Goal: Task Accomplishment & Management: Complete application form

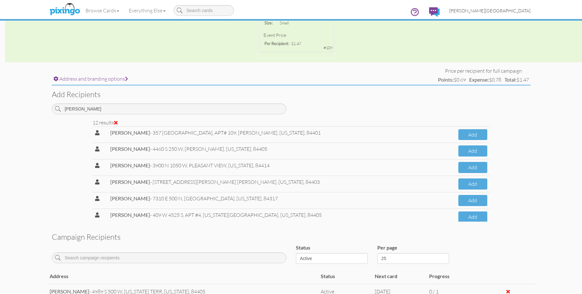
click at [517, 10] on span "[PERSON_NAME][GEOGRAPHIC_DATA]" at bounding box center [489, 10] width 81 height 5
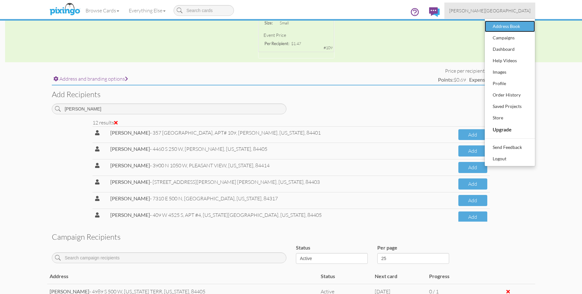
click at [512, 30] on div "Address Book" at bounding box center [510, 27] width 38 height 10
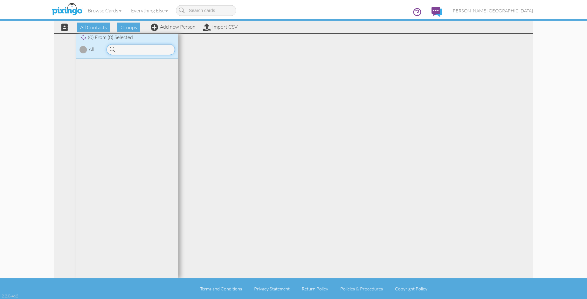
click at [149, 51] on input at bounding box center [140, 49] width 68 height 11
type input "aguil"
click at [130, 93] on link "AGUILER, WES" at bounding box center [141, 90] width 81 height 8
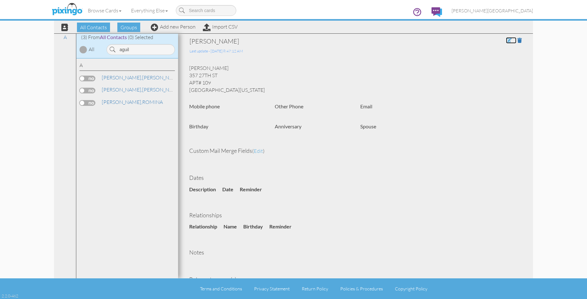
click at [506, 40] on span at bounding box center [509, 40] width 6 height 5
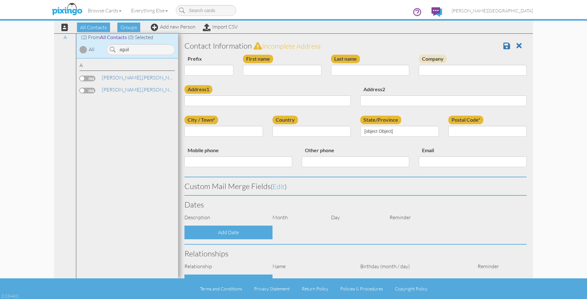
type input "[PERSON_NAME]"
type input "AGUILER"
type input "357 27TH ST"
type input "APT# 109"
type input "OGDEN"
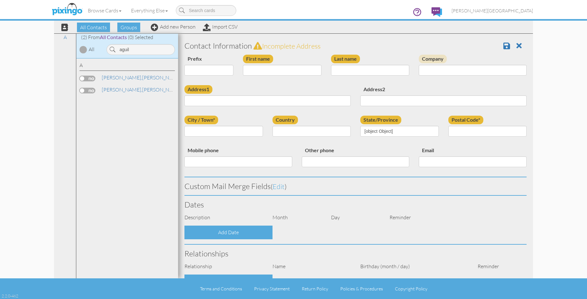
type input "84401"
select select "object:10187"
select select "object:10432"
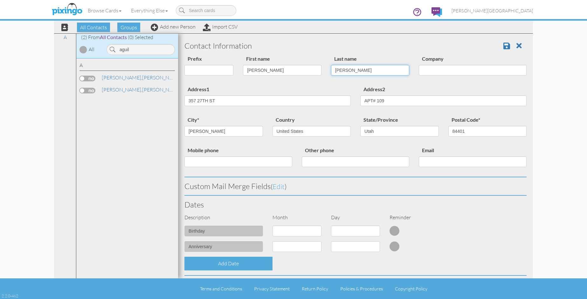
click at [347, 71] on input "AGUILER" at bounding box center [370, 70] width 79 height 11
type input "AGUILAR"
click at [503, 41] on link at bounding box center [508, 46] width 11 height 10
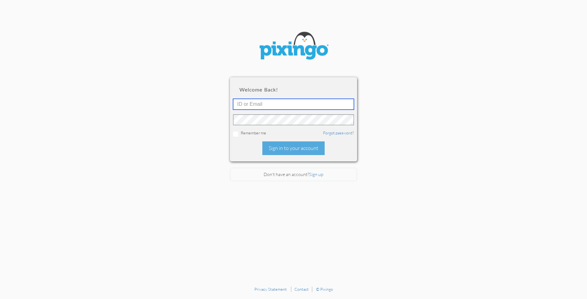
type input "braiden.abhadley@gmail.com"
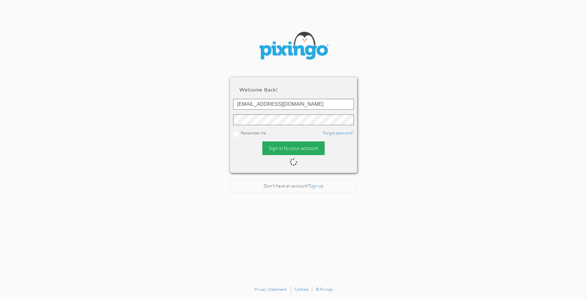
click at [280, 148] on div "Sign in to your account" at bounding box center [293, 148] width 62 height 14
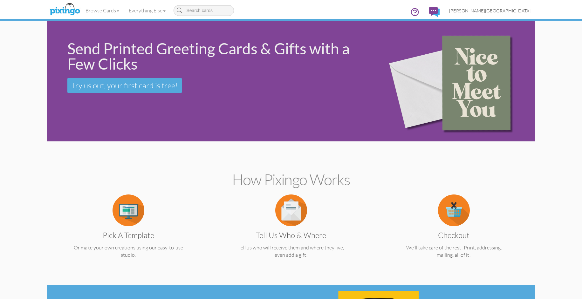
click at [525, 11] on span "[PERSON_NAME][GEOGRAPHIC_DATA]" at bounding box center [489, 10] width 81 height 5
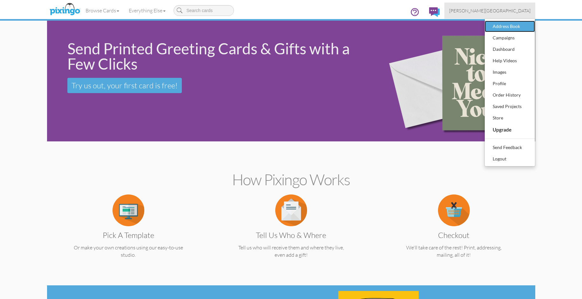
click at [502, 25] on div "Address Book" at bounding box center [510, 27] width 38 height 10
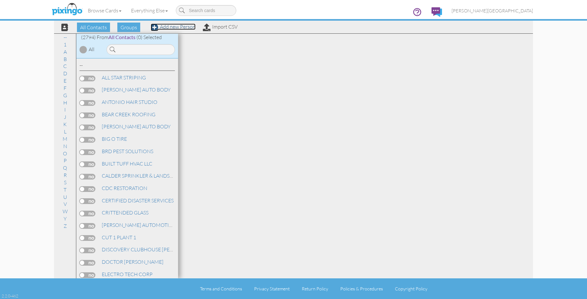
click at [179, 27] on link "Add new Person" at bounding box center [173, 27] width 45 height 6
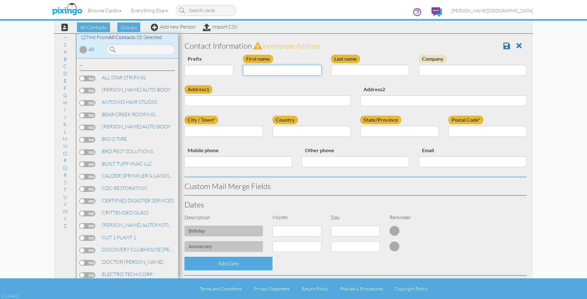
click at [263, 69] on input "First name" at bounding box center [282, 70] width 79 height 11
click at [260, 72] on input "First name" at bounding box center [282, 70] width 79 height 11
type input "[PERSON_NAME]"
type input "KEATING"
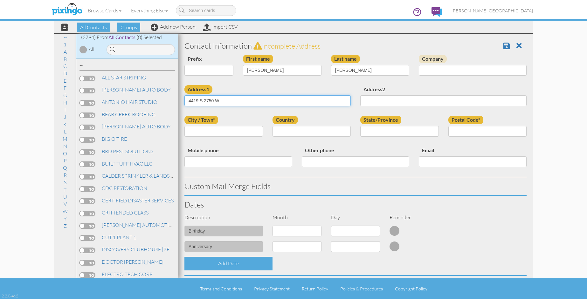
type input "4419 S 2750 W"
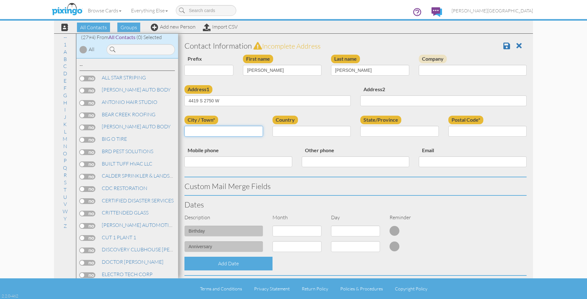
click at [238, 132] on input "City / Town*" at bounding box center [223, 131] width 79 height 11
click at [248, 130] on input "City / Town*" at bounding box center [223, 131] width 79 height 11
click at [238, 130] on input "City / Town*" at bounding box center [223, 131] width 79 height 11
type input "[PERSON_NAME]"
select select "object:8862"
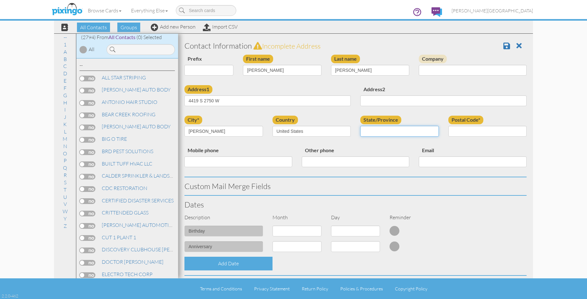
select select "object:9161"
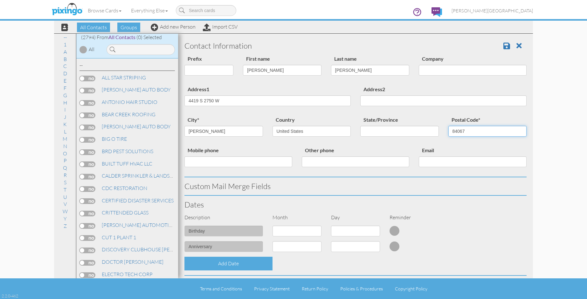
type input "84067"
click at [504, 48] on span at bounding box center [506, 46] width 7 height 8
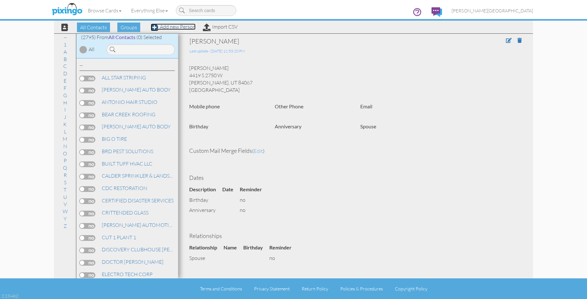
click at [182, 28] on link "Add new Person" at bounding box center [173, 27] width 45 height 6
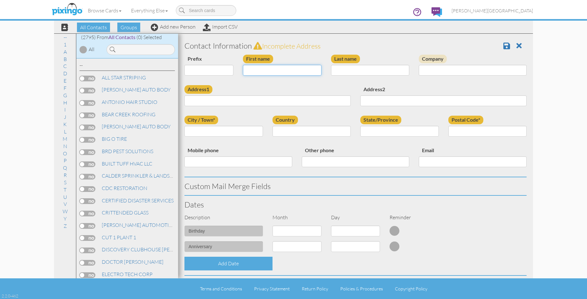
click at [265, 71] on input "First name" at bounding box center [282, 70] width 79 height 11
type input "[PERSON_NAME]"
type input "BOREN"
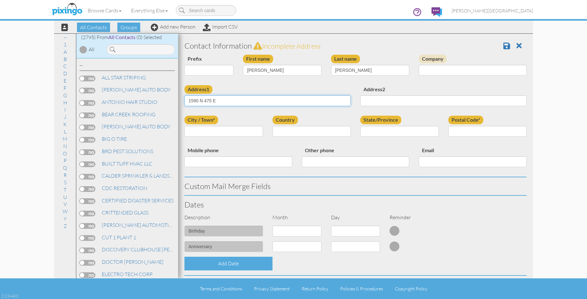
type input "1590 N 475 E"
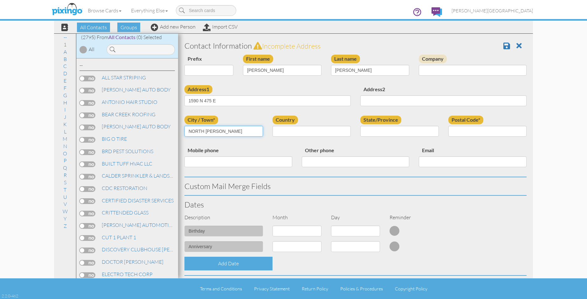
type input "NORTH OGDEN"
select select "object:8595"
select select "object:8894"
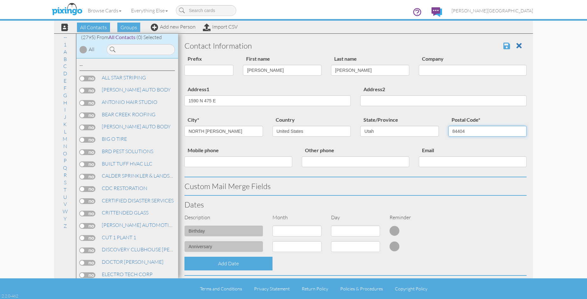
type input "84404"
click at [503, 45] on span at bounding box center [506, 46] width 7 height 8
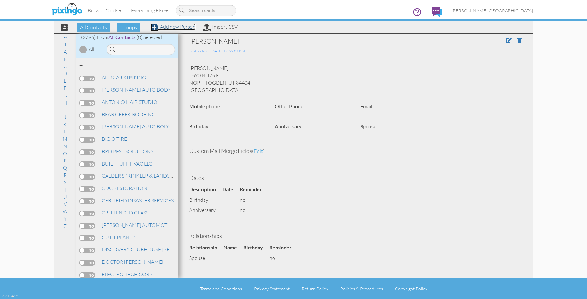
click at [191, 26] on link "Add new Person" at bounding box center [173, 27] width 45 height 6
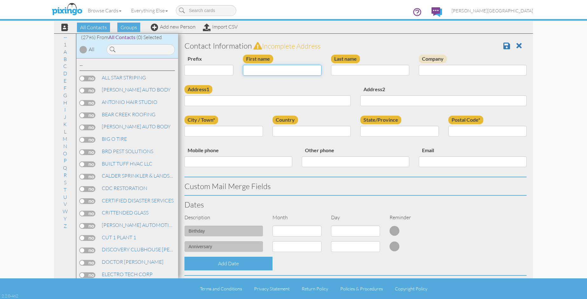
click at [269, 71] on input "First name" at bounding box center [282, 70] width 79 height 11
type input "[PERSON_NAME]"
type input "ANDERSON"
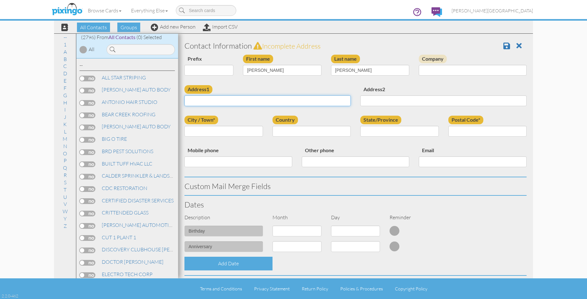
click at [251, 102] on input "Address1" at bounding box center [267, 100] width 166 height 11
type input "121 27TH ST"
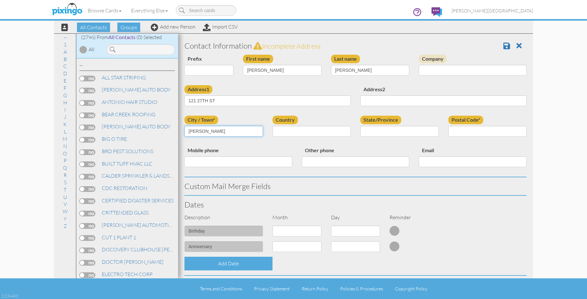
type input "OGDEN"
select select "object:8598"
select select "object:8897"
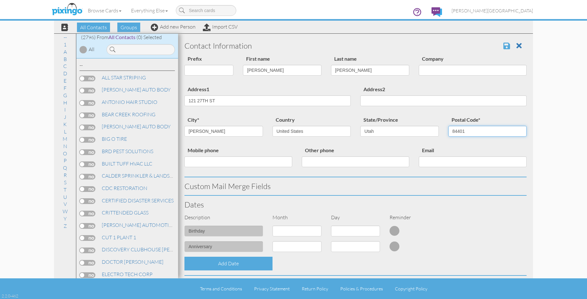
type input "84401"
click at [503, 44] on span at bounding box center [506, 46] width 7 height 8
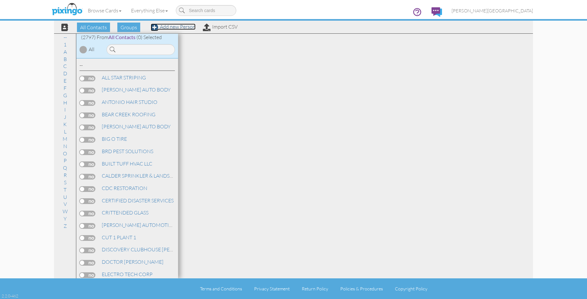
click at [175, 25] on link "Add new Person" at bounding box center [173, 27] width 45 height 6
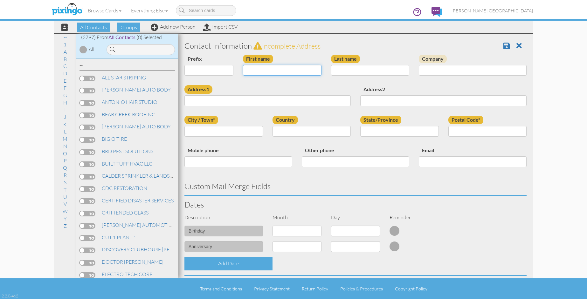
click at [278, 70] on input "First name" at bounding box center [282, 70] width 79 height 11
type input "s"
type input "SHILOH"
type input "[PERSON_NAME]"
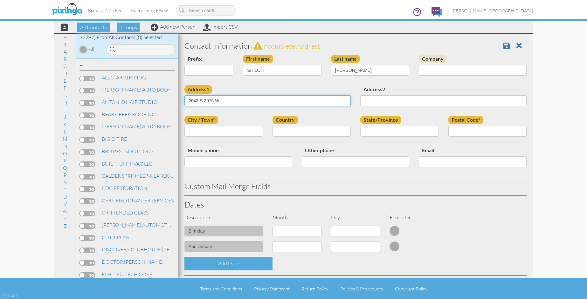
type input "2643 S 2975 W"
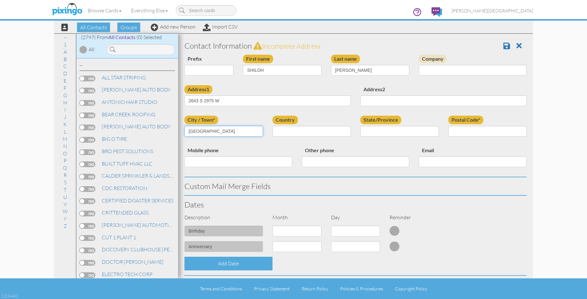
type input "[GEOGRAPHIC_DATA]"
select select "object:8588"
select select "object:8887"
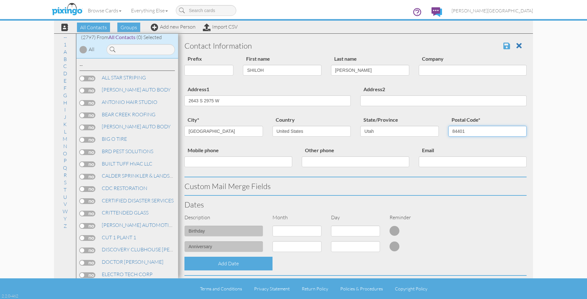
type input "84401"
click at [503, 45] on span at bounding box center [506, 46] width 7 height 8
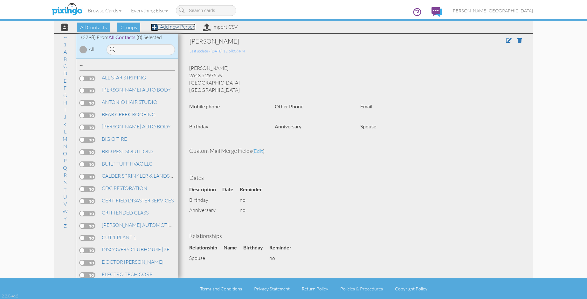
click at [185, 29] on link "Add new Person" at bounding box center [173, 27] width 45 height 6
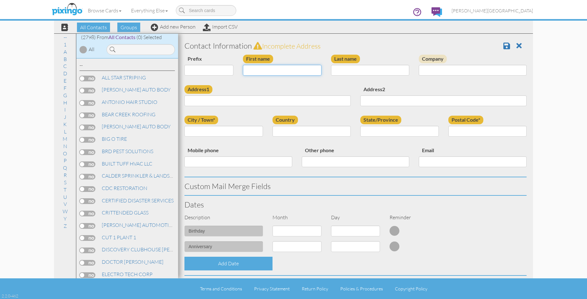
click at [278, 72] on input "First name" at bounding box center [282, 70] width 79 height 11
type input "CHAR"
type input "BRIDGES"
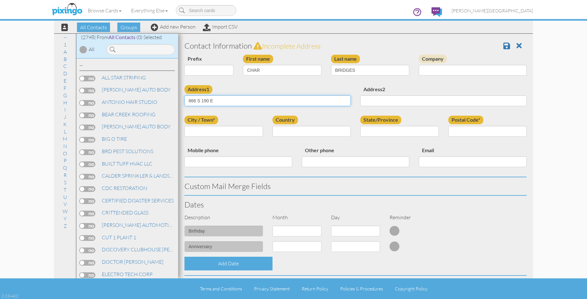
type input "866 S 190 E"
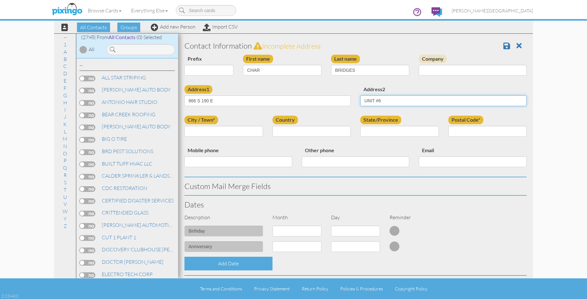
click at [374, 101] on input "UNIT #6" at bounding box center [443, 100] width 166 height 11
type input "UNIT# 6"
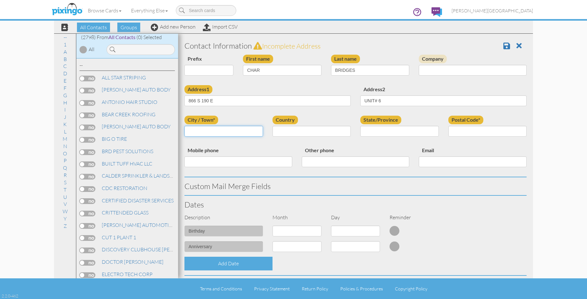
click at [233, 132] on input "City / Town*" at bounding box center [223, 131] width 79 height 11
type input "[PERSON_NAME]"
select select "object:8604"
select select "object:8903"
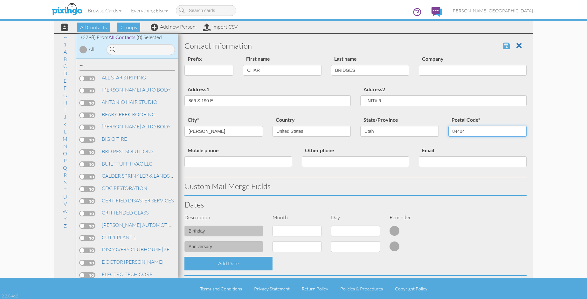
type input "84404"
click at [505, 44] on span at bounding box center [506, 46] width 7 height 8
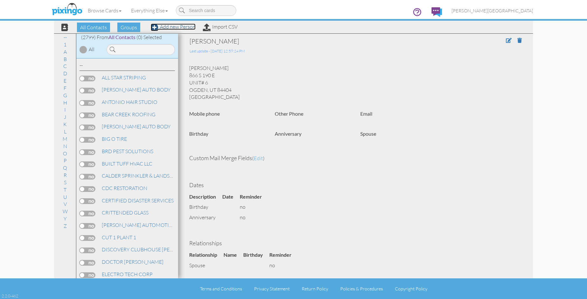
click at [172, 27] on link "Add new Person" at bounding box center [173, 27] width 45 height 6
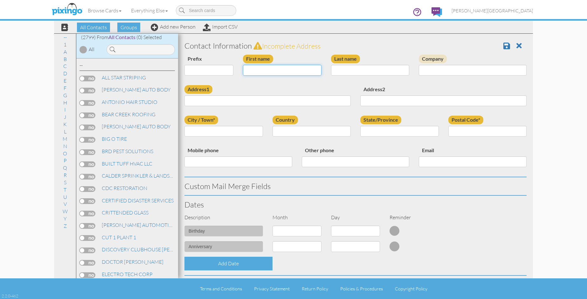
click at [276, 72] on input "First name" at bounding box center [282, 70] width 79 height 11
click at [268, 68] on input "CA" at bounding box center [282, 70] width 79 height 11
type input "[PERSON_NAME]"
type input "ORTLAND"
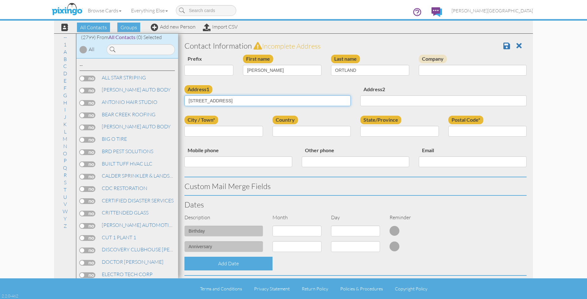
type input "955 COUNTRY HILL DR"
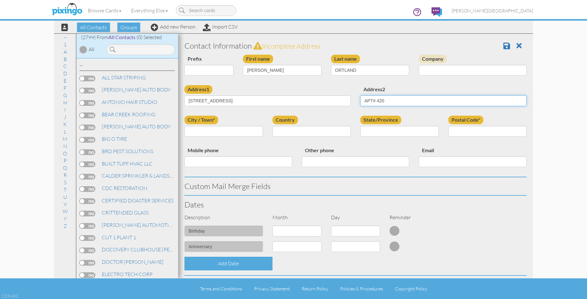
type input "APT# 420"
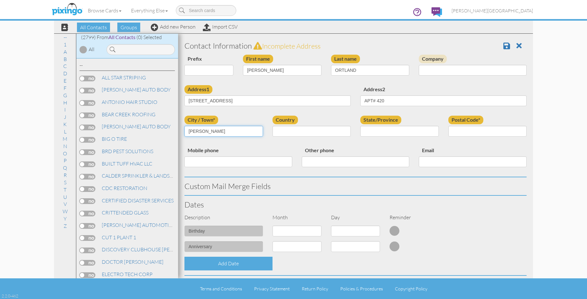
type input "[PERSON_NAME]"
select select "object:8608"
select select "object:8907"
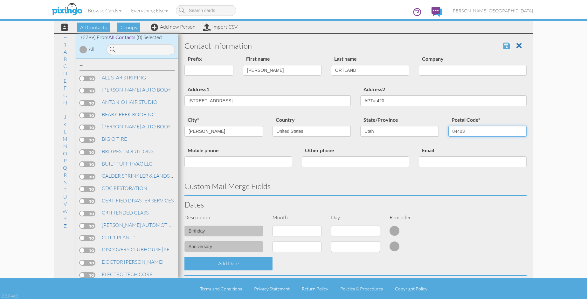
type input "84403"
click at [503, 46] on span at bounding box center [506, 46] width 7 height 8
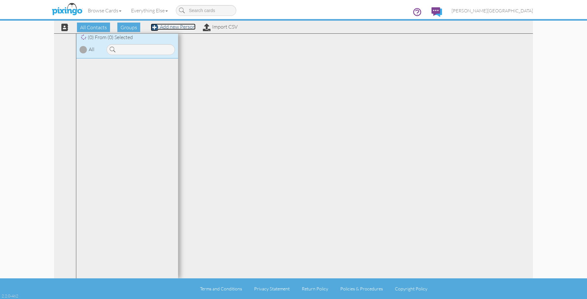
click at [163, 28] on link "Add new Person" at bounding box center [173, 27] width 45 height 6
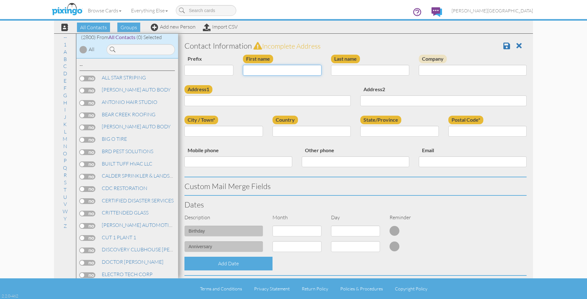
click at [258, 71] on input "First name" at bounding box center [282, 70] width 79 height 11
type input "[PERSON_NAME]"
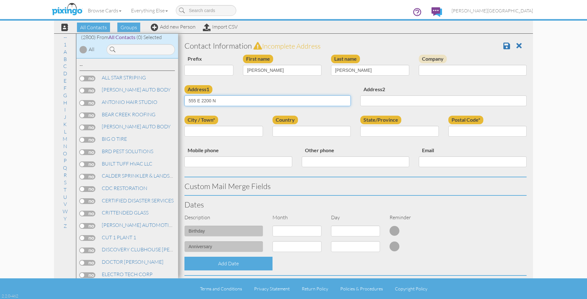
type input "555 E 2200 N"
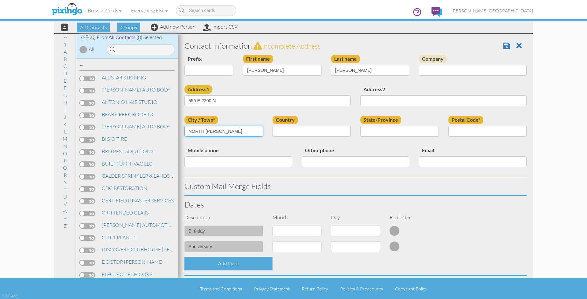
type input "NORTH OGDEN"
select select "object:180"
select select "object:8896"
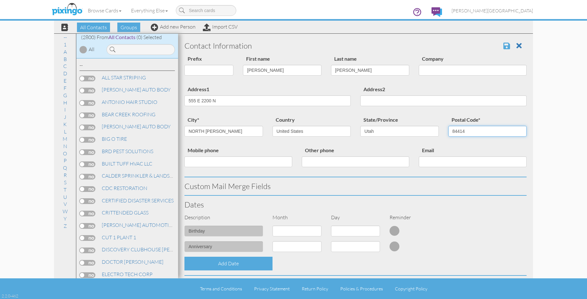
type input "84414"
click at [503, 45] on span at bounding box center [506, 46] width 7 height 8
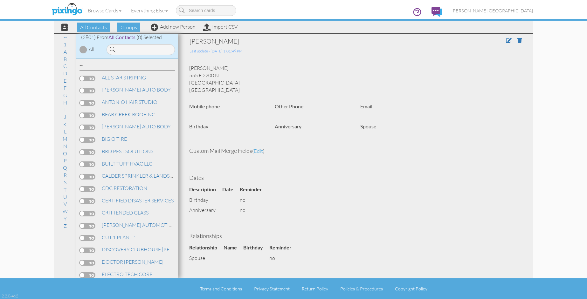
drag, startPoint x: 226, startPoint y: 78, endPoint x: 194, endPoint y: 75, distance: 32.2
click at [195, 75] on div "[PERSON_NAME] 555 E 2200 N [GEOGRAPHIC_DATA], UT 84414 [GEOGRAPHIC_DATA]" at bounding box center [355, 79] width 342 height 29
click at [190, 76] on div "[PERSON_NAME] 555 E 2200 N [GEOGRAPHIC_DATA], UT 84414 [GEOGRAPHIC_DATA]" at bounding box center [355, 79] width 342 height 29
drag, startPoint x: 206, startPoint y: 75, endPoint x: 189, endPoint y: 78, distance: 17.7
click at [189, 78] on div "[PERSON_NAME] 555 E 2200 N [GEOGRAPHIC_DATA], UT 84414 [GEOGRAPHIC_DATA]" at bounding box center [355, 79] width 342 height 29
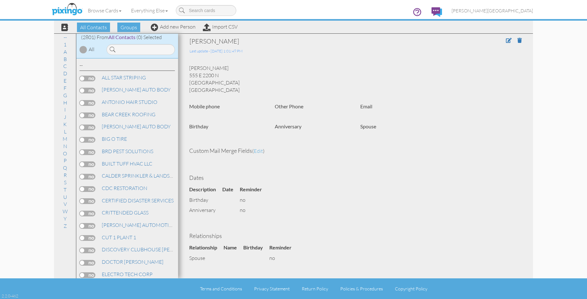
copy div "555 E 2200 N"
click at [268, 69] on div "JENNY HAWKINS 555 E 2200 N NORTH OGDEN, UT 84414 United States" at bounding box center [355, 79] width 342 height 29
click at [181, 25] on div "Browse Cards Business Accounting Automotive Chiropractor Customer Dental Financ…" at bounding box center [293, 12] width 479 height 25
click at [180, 28] on link "Add new Person" at bounding box center [173, 27] width 45 height 6
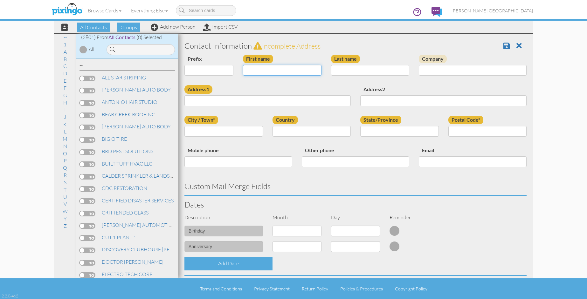
click at [300, 71] on input "First name" at bounding box center [282, 70] width 79 height 11
type input "[PERSON_NAME]"
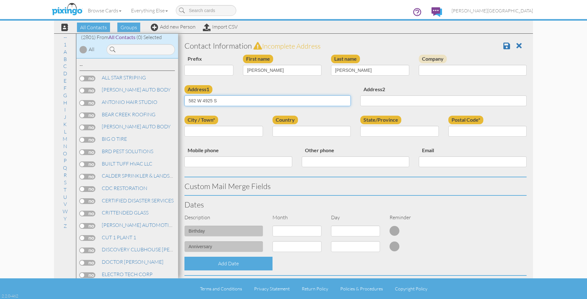
type input "582 W 4925 S"
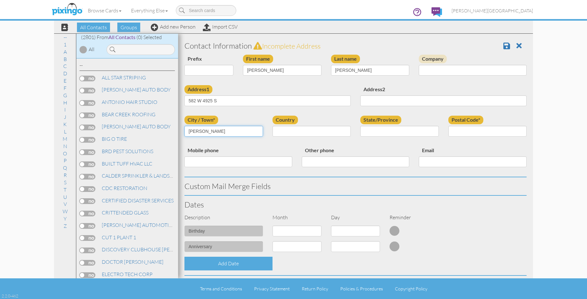
type input "OGDEN"
select select "object:8613"
select select "object:8912"
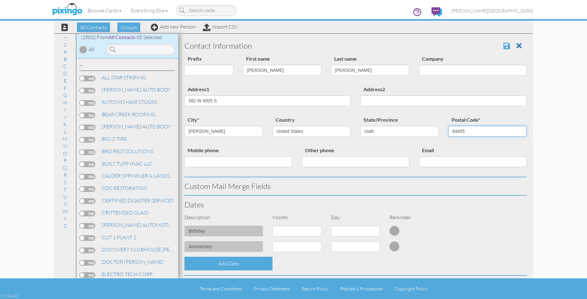
type input "84405"
click at [505, 48] on span at bounding box center [506, 46] width 7 height 8
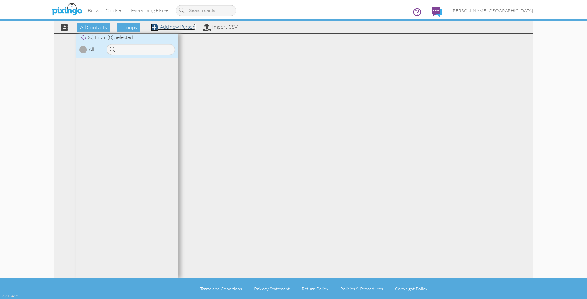
click at [169, 27] on link "Add new Person" at bounding box center [173, 27] width 45 height 6
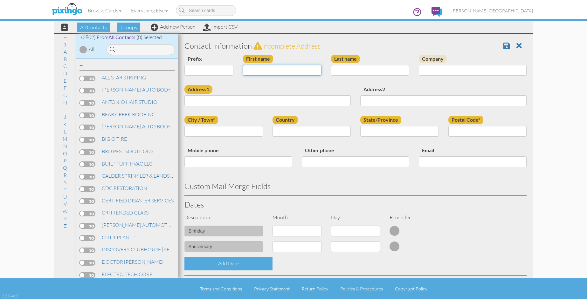
click at [260, 70] on input "First name" at bounding box center [282, 70] width 79 height 11
type input "[PERSON_NAME]"
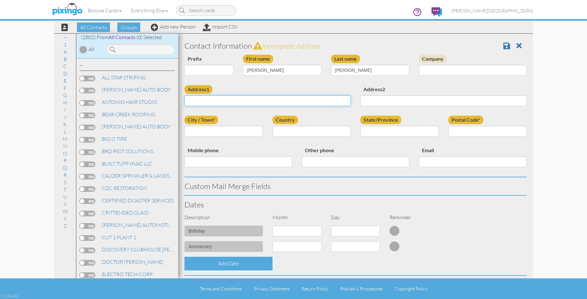
click at [271, 100] on input "Address1" at bounding box center [267, 100] width 166 height 11
type input "[STREET_ADDRESS]"
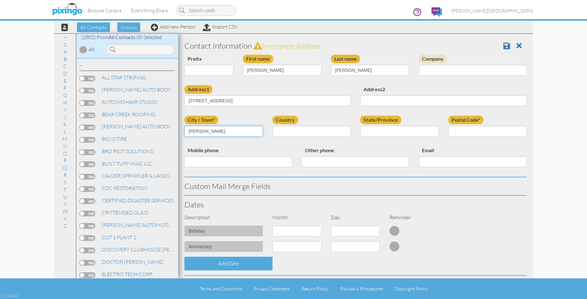
type input "OGDEN"
select select "object:8603"
select select "object:8902"
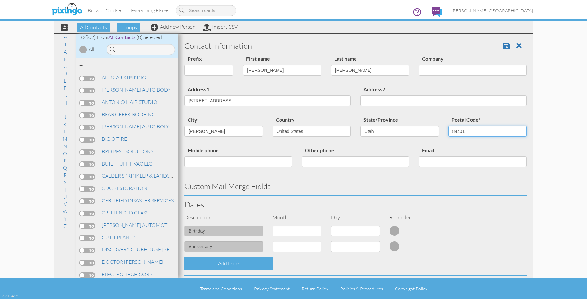
type input "84401"
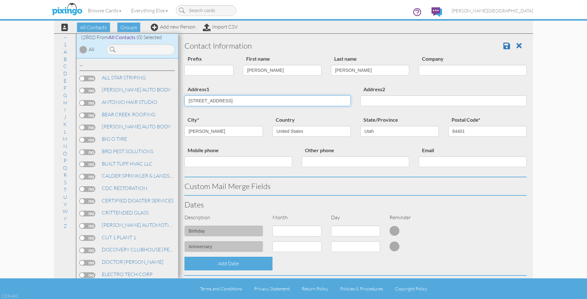
click at [178, 101] on section "Contact Information Prefix Dr. Mr. Mrs. First name AMANDA Last name BENNION Com…" at bounding box center [355, 236] width 355 height 404
click at [503, 43] on span at bounding box center [506, 46] width 7 height 8
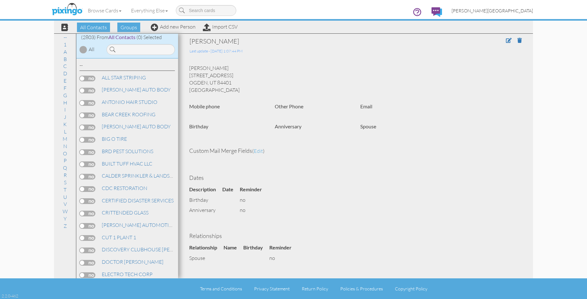
click at [526, 13] on span "[PERSON_NAME][GEOGRAPHIC_DATA]" at bounding box center [491, 10] width 81 height 5
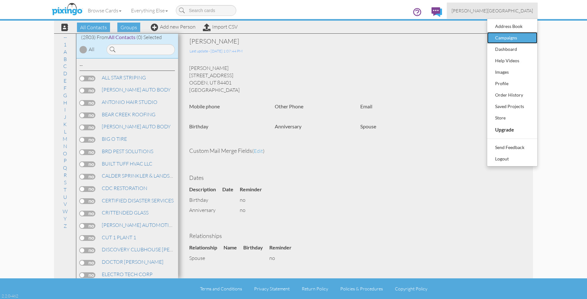
click at [515, 38] on div "Campaigns" at bounding box center [512, 38] width 38 height 10
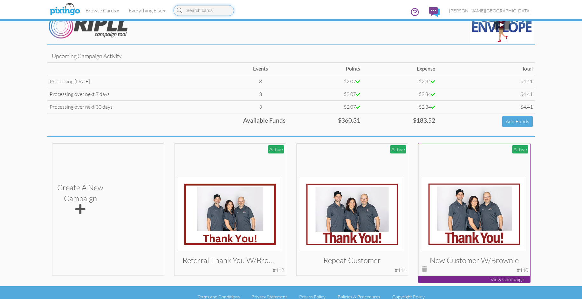
scroll to position [23, 0]
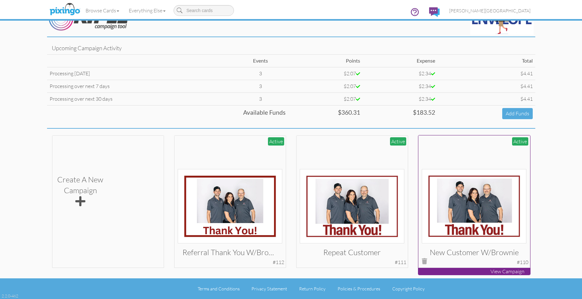
click at [488, 183] on img at bounding box center [474, 206] width 105 height 74
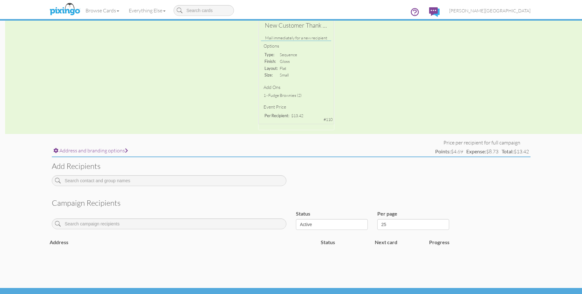
scroll to position [127, 0]
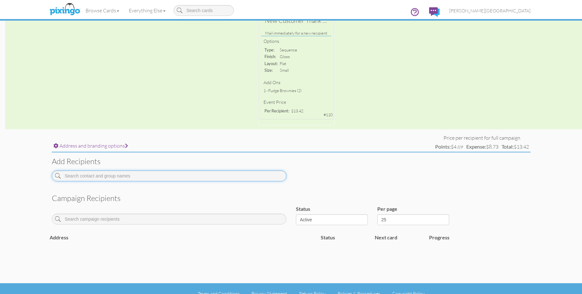
click at [166, 177] on input at bounding box center [169, 176] width 235 height 11
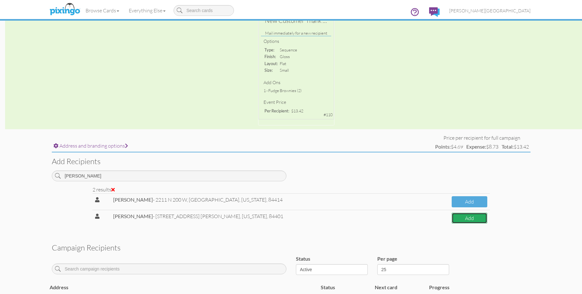
click at [461, 220] on button "Add" at bounding box center [470, 218] width 36 height 11
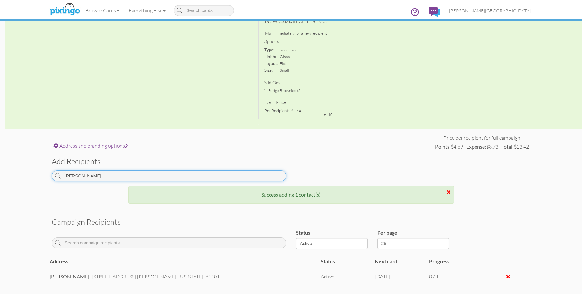
drag, startPoint x: 110, startPoint y: 176, endPoint x: 44, endPoint y: 174, distance: 65.8
click at [44, 174] on campaign-detail "Toggle navigation Visit Pixingo Mobile Browse Cards Business Accounting Automot…" at bounding box center [291, 108] width 582 height 470
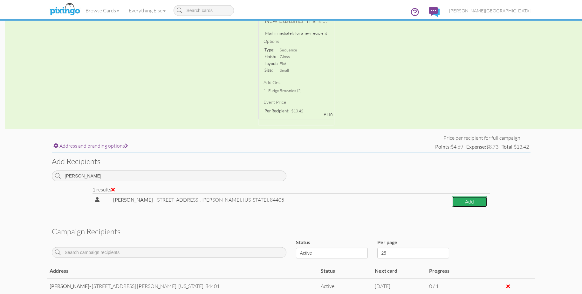
click at [456, 201] on button "Add" at bounding box center [469, 201] width 35 height 11
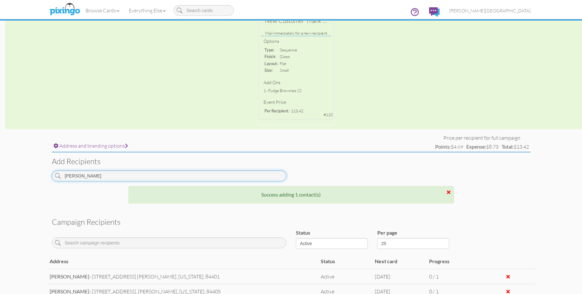
drag, startPoint x: 82, startPoint y: 178, endPoint x: 38, endPoint y: 176, distance: 43.9
click at [38, 176] on campaign-detail "Toggle navigation Visit Pixingo Mobile Browse Cards Business Accounting Automot…" at bounding box center [291, 115] width 582 height 485
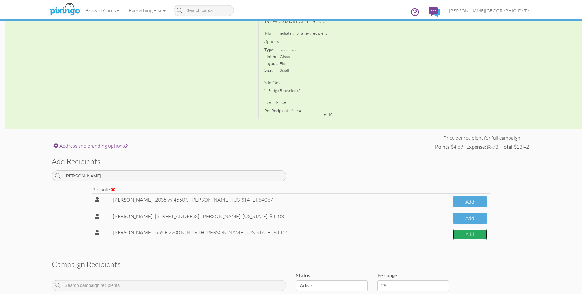
click at [476, 237] on button "Add" at bounding box center [470, 234] width 34 height 11
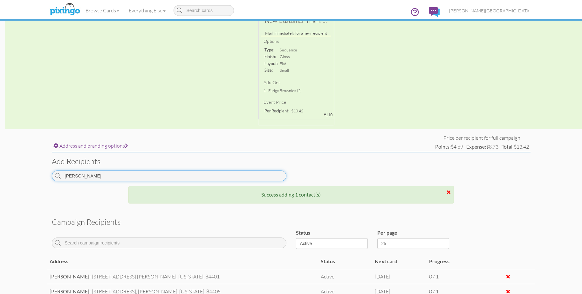
drag, startPoint x: 117, startPoint y: 181, endPoint x: 33, endPoint y: 179, distance: 84.3
click at [33, 179] on campaign-detail "Toggle navigation Visit Pixingo Mobile Browse Cards Business Accounting Automot…" at bounding box center [291, 123] width 582 height 500
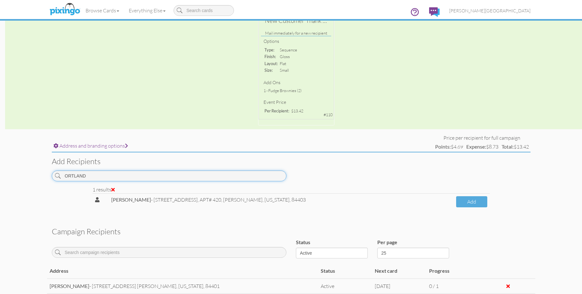
click at [103, 175] on input "ORTLAND" at bounding box center [169, 176] width 235 height 11
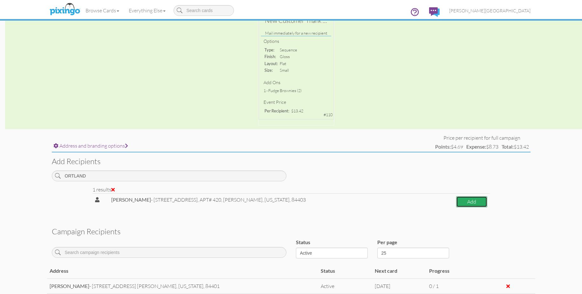
click at [470, 202] on button "Add" at bounding box center [471, 201] width 31 height 11
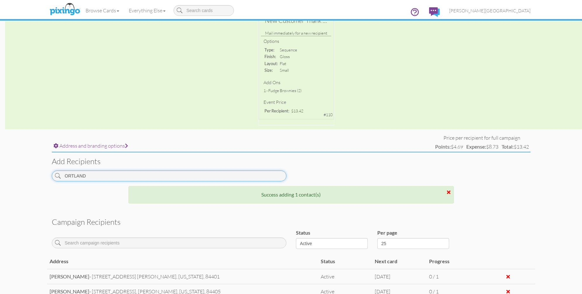
drag, startPoint x: 111, startPoint y: 178, endPoint x: 31, endPoint y: 178, distance: 79.8
click at [31, 178] on campaign-detail "Toggle navigation Visit Pixingo Mobile Browse Cards Business Accounting Automot…" at bounding box center [291, 131] width 582 height 516
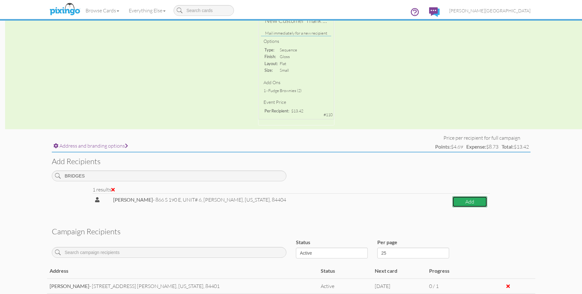
click at [459, 205] on button "Add" at bounding box center [469, 201] width 35 height 11
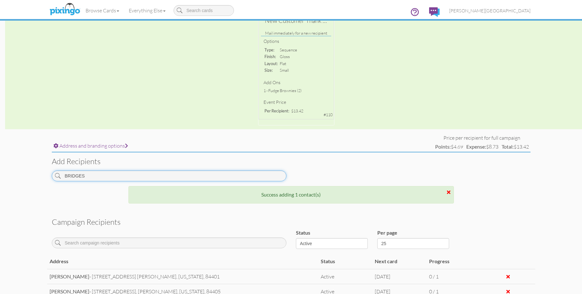
drag, startPoint x: 92, startPoint y: 179, endPoint x: 47, endPoint y: 180, distance: 44.2
click at [47, 180] on div "BRIDGES" at bounding box center [169, 179] width 244 height 16
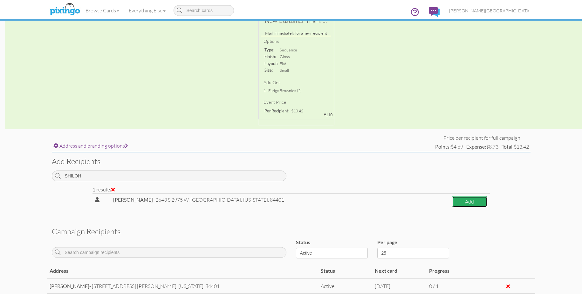
click at [476, 205] on button "Add" at bounding box center [469, 201] width 35 height 11
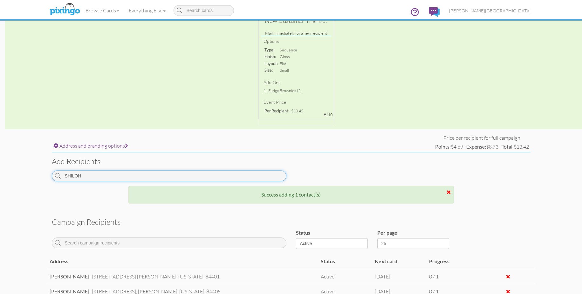
drag, startPoint x: 140, startPoint y: 179, endPoint x: 42, endPoint y: 175, distance: 98.0
click at [42, 175] on campaign-detail "Toggle navigation Visit Pixingo Mobile Browse Cards Business Accounting Automot…" at bounding box center [291, 146] width 582 height 546
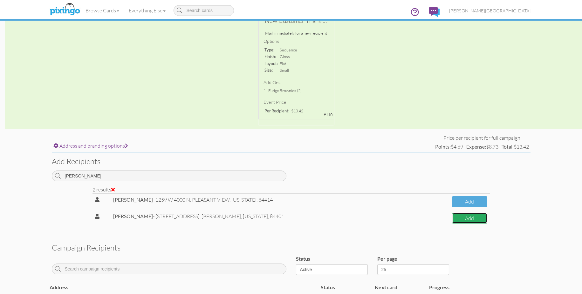
click at [452, 220] on button "Add" at bounding box center [469, 218] width 35 height 11
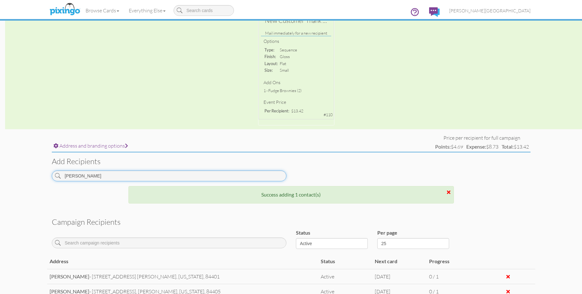
drag, startPoint x: 117, startPoint y: 175, endPoint x: 52, endPoint y: 175, distance: 64.8
click at [52, 175] on input "[PERSON_NAME]" at bounding box center [169, 176] width 235 height 11
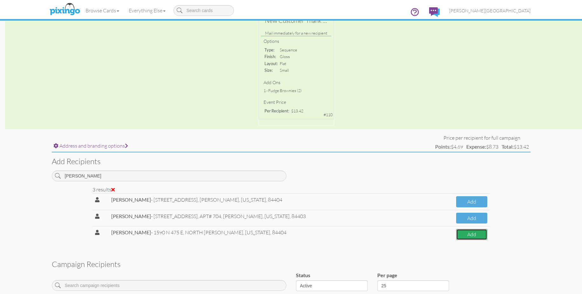
click at [456, 236] on button "Add" at bounding box center [471, 234] width 31 height 11
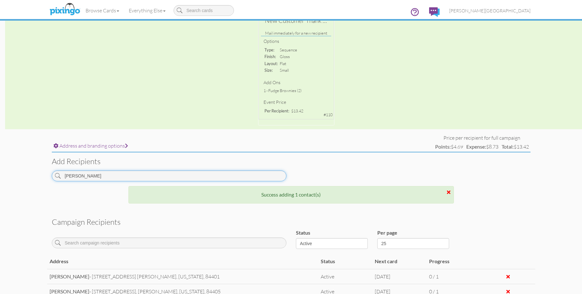
drag, startPoint x: 86, startPoint y: 178, endPoint x: 40, endPoint y: 173, distance: 45.4
click at [40, 173] on campaign-detail "Toggle navigation Visit Pixingo Mobile Browse Cards Business Accounting Automot…" at bounding box center [291, 161] width 582 height 576
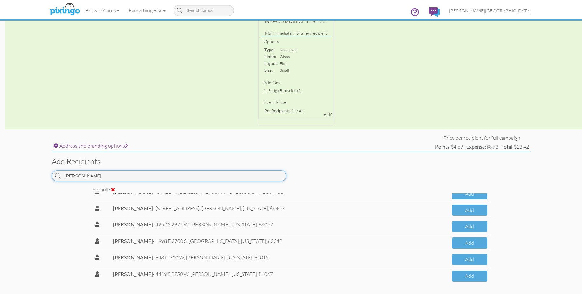
scroll to position [10, 0]
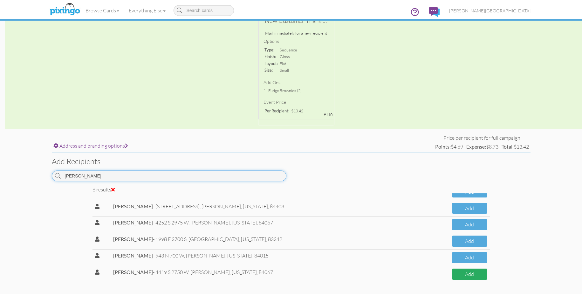
type input "[PERSON_NAME]"
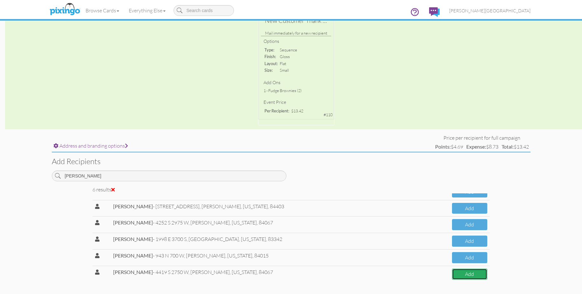
click at [464, 279] on button "Add" at bounding box center [469, 274] width 35 height 11
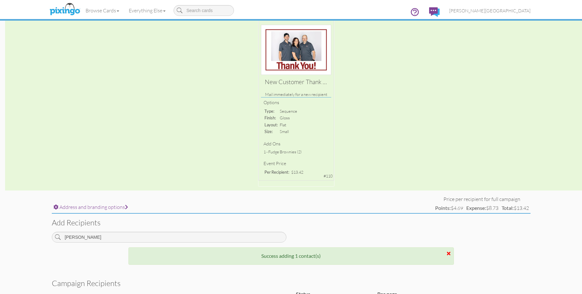
scroll to position [0, 0]
